Goal: Task Accomplishment & Management: Use online tool/utility

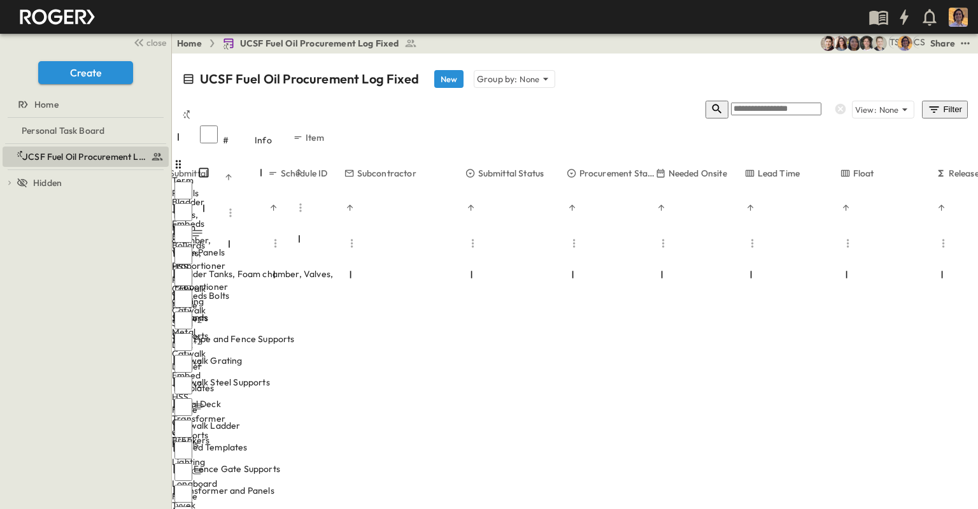
drag, startPoint x: 389, startPoint y: 484, endPoint x: 541, endPoint y: 458, distance: 153.8
click at [664, 203] on icon "Sort" at bounding box center [659, 207] width 9 height 9
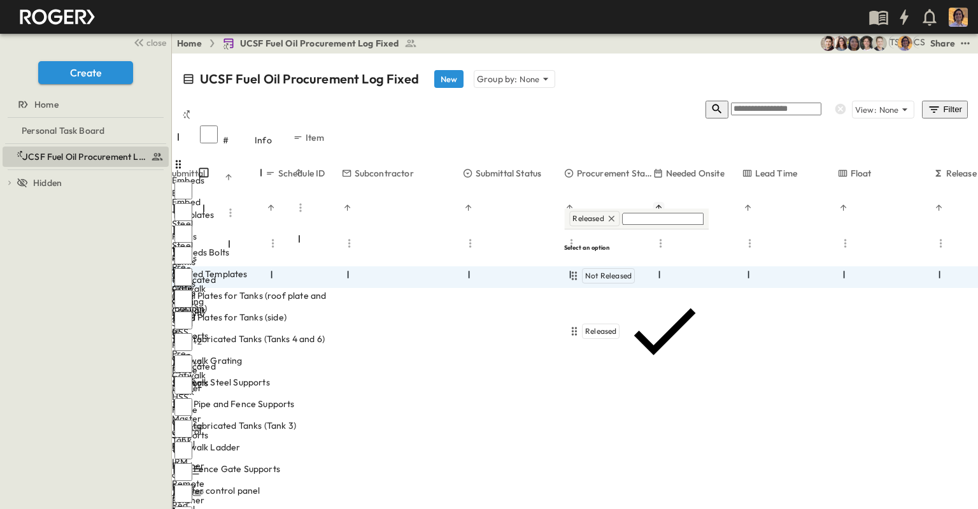
click at [606, 379] on div "Warehoused" at bounding box center [607, 386] width 50 height 15
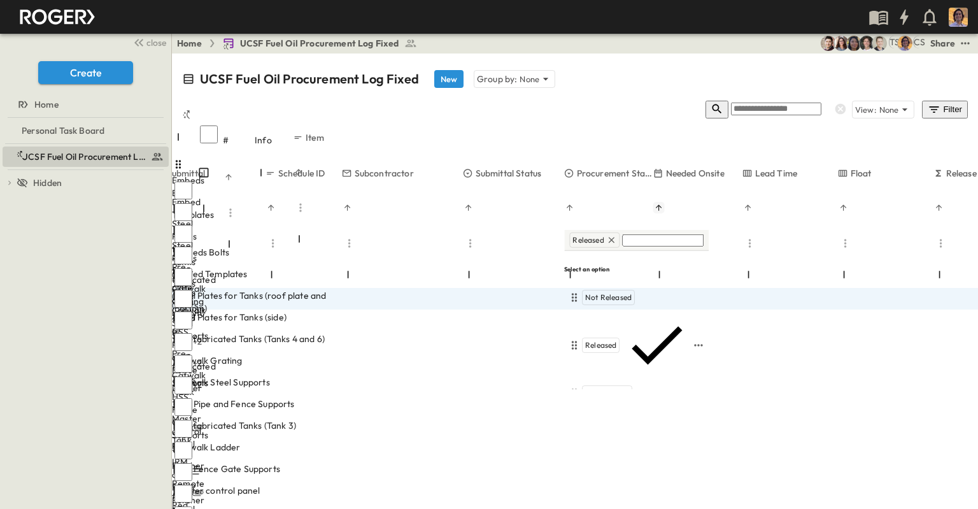
click at [614, 388] on span "Warehoused" at bounding box center [607, 393] width 44 height 10
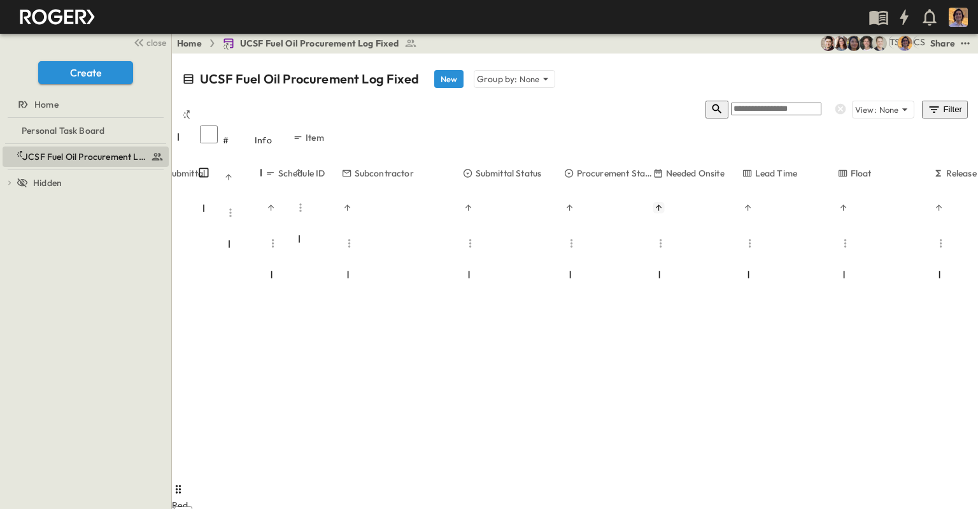
scroll to position [382, 394]
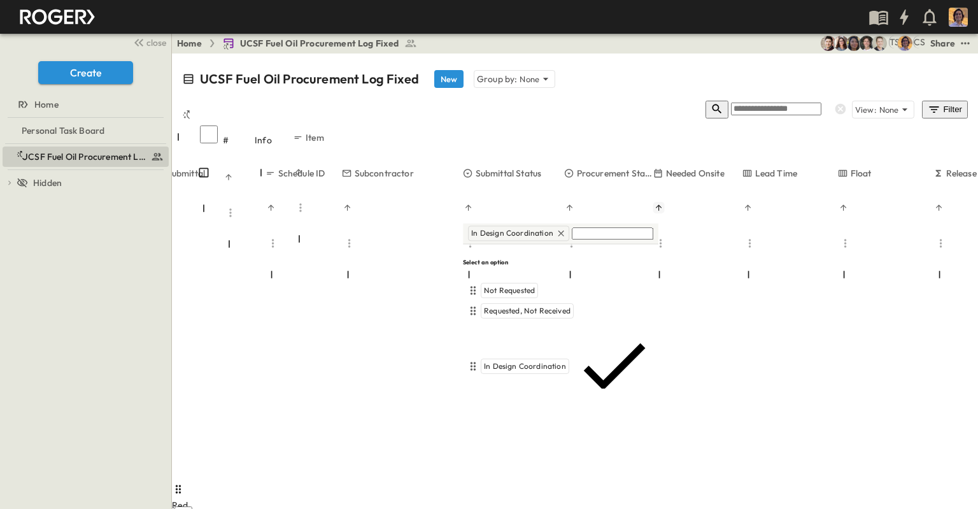
click at [522, 417] on span "Submitted, Not Approved" at bounding box center [528, 422] width 89 height 10
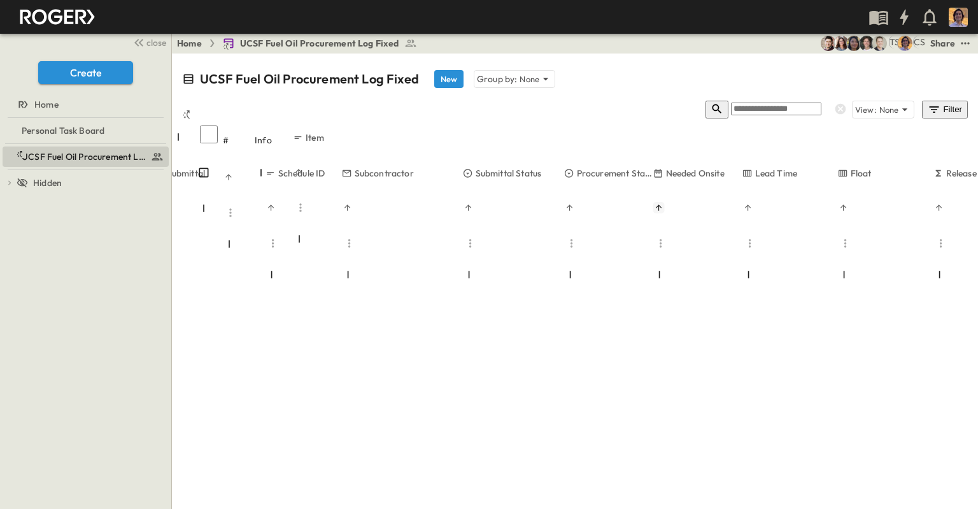
scroll to position [637, 394]
